Goal: Task Accomplishment & Management: Use online tool/utility

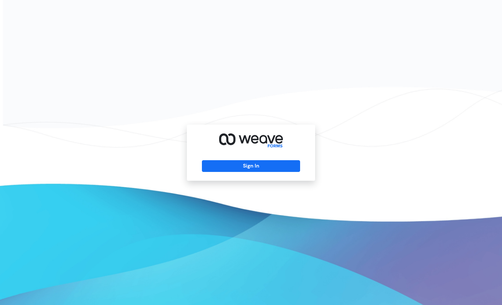
click at [285, 159] on div "Sign In" at bounding box center [251, 153] width 128 height 56
click at [292, 170] on button "Sign In" at bounding box center [251, 166] width 98 height 12
click at [287, 165] on button "Sign In" at bounding box center [251, 166] width 98 height 12
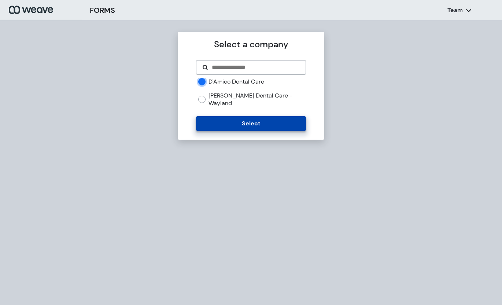
click at [231, 121] on button "Select" at bounding box center [251, 123] width 110 height 15
